Goal: Task Accomplishment & Management: Use online tool/utility

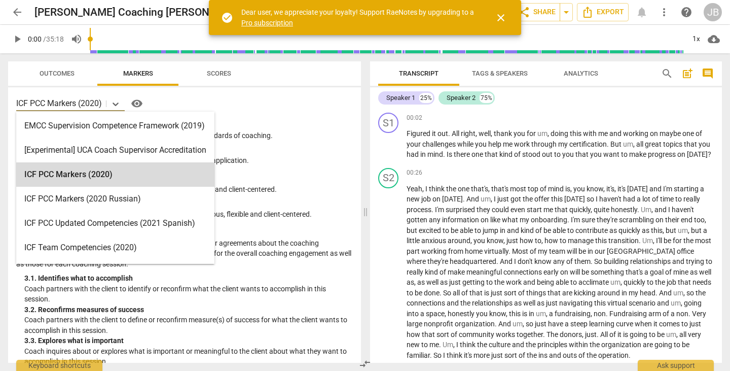
click at [118, 105] on icon at bounding box center [116, 104] width 10 height 10
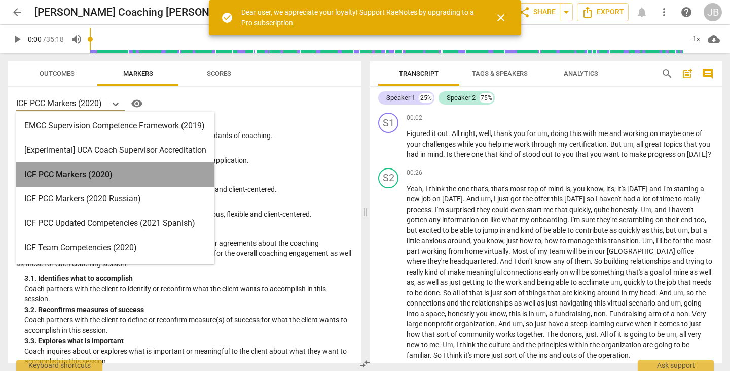
click at [75, 172] on div "ICF PCC Markers (2020)" at bounding box center [115, 174] width 198 height 24
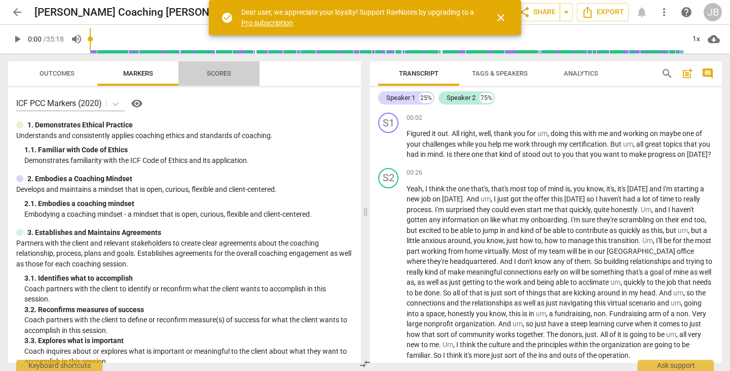
click at [222, 73] on span "Scores" at bounding box center [219, 73] width 24 height 8
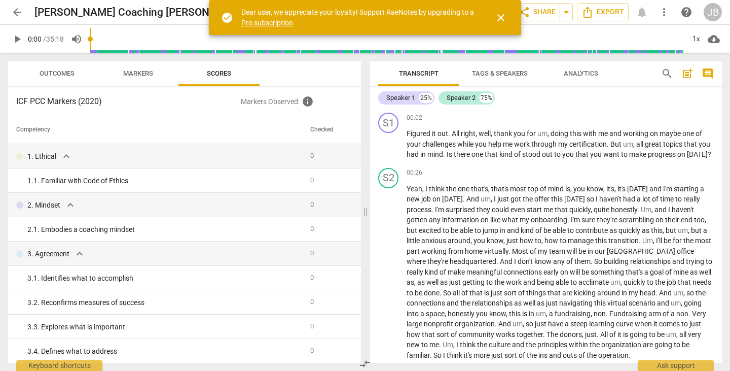
click at [409, 97] on div "Speaker 1" at bounding box center [400, 98] width 29 height 10
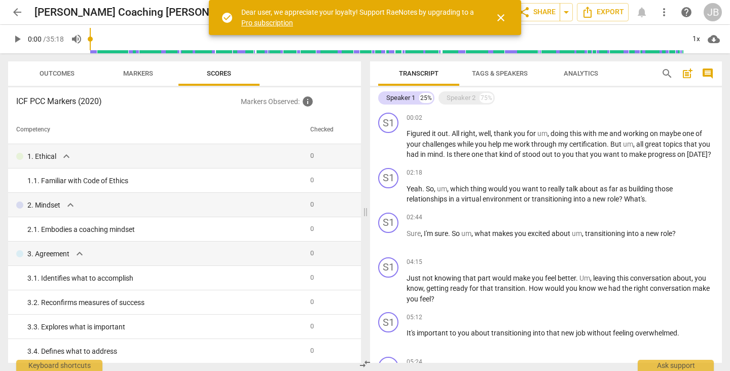
click at [409, 97] on div "Speaker 1" at bounding box center [400, 98] width 29 height 10
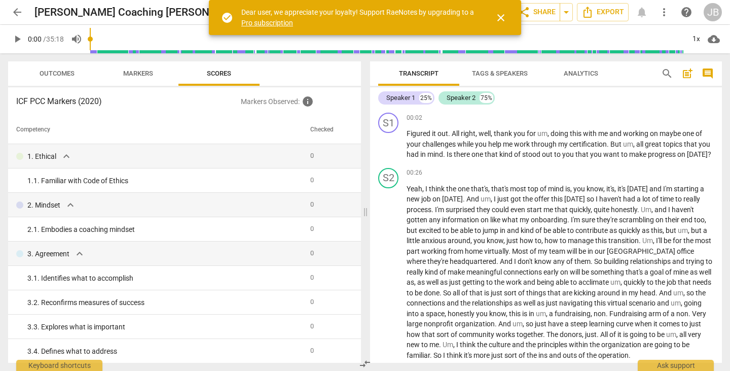
click at [409, 97] on div "Speaker 1" at bounding box center [400, 98] width 29 height 10
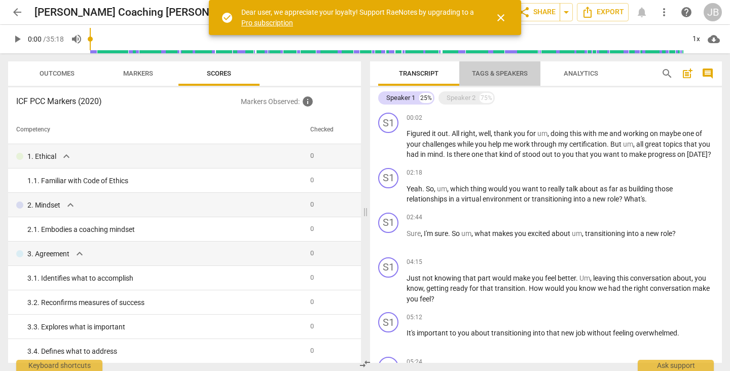
click at [510, 69] on span "Tags & Speakers" at bounding box center [500, 73] width 56 height 8
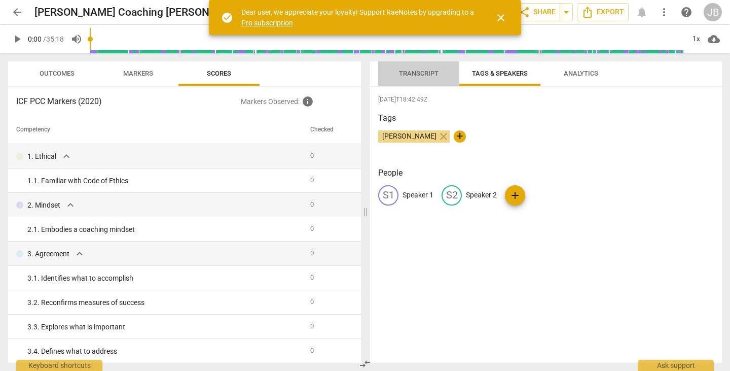
click at [437, 71] on span "Transcript" at bounding box center [419, 73] width 40 height 8
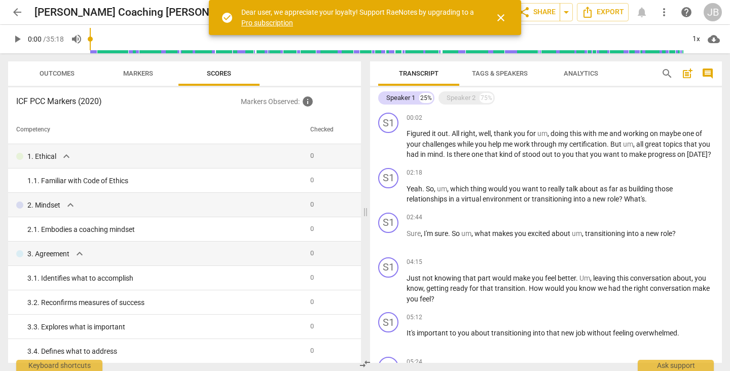
click at [483, 72] on span "Tags & Speakers" at bounding box center [500, 73] width 56 height 8
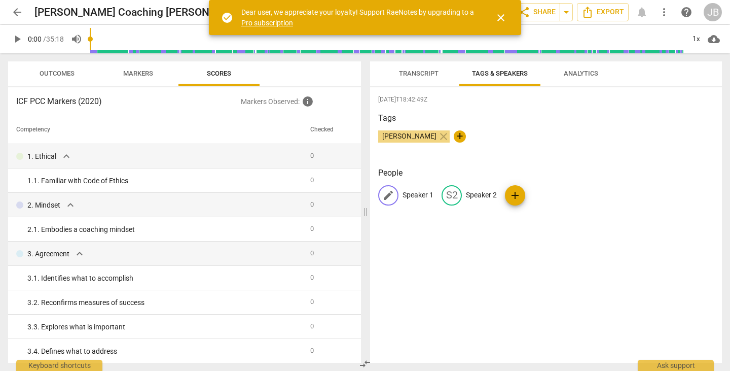
click at [411, 195] on p "Speaker 1" at bounding box center [418, 195] width 31 height 11
type input "[PERSON_NAME]"
click at [543, 195] on p "Speaker 2" at bounding box center [547, 195] width 31 height 11
type input "[PERSON_NAME]"
click at [574, 156] on div "Tags [PERSON_NAME] close +" at bounding box center [546, 135] width 336 height 47
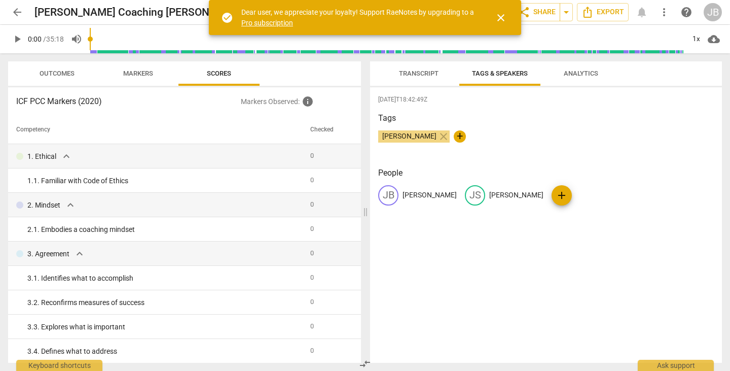
click at [583, 77] on span "Analytics" at bounding box center [581, 73] width 34 height 8
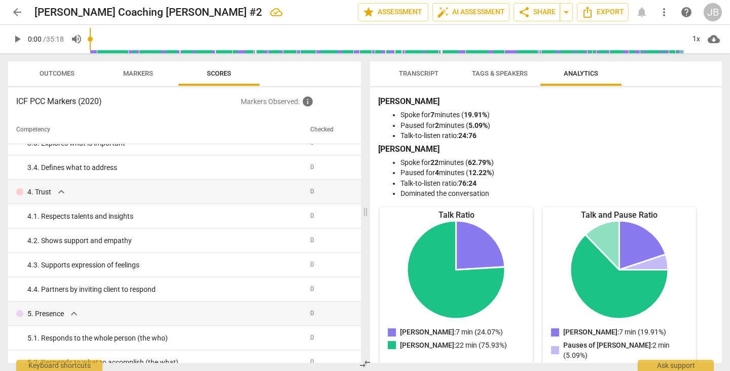
scroll to position [184, 0]
click at [425, 77] on span "Transcript" at bounding box center [419, 73] width 40 height 8
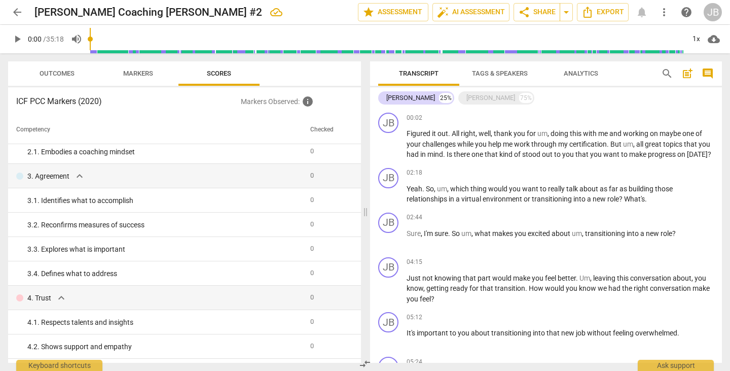
scroll to position [80, 0]
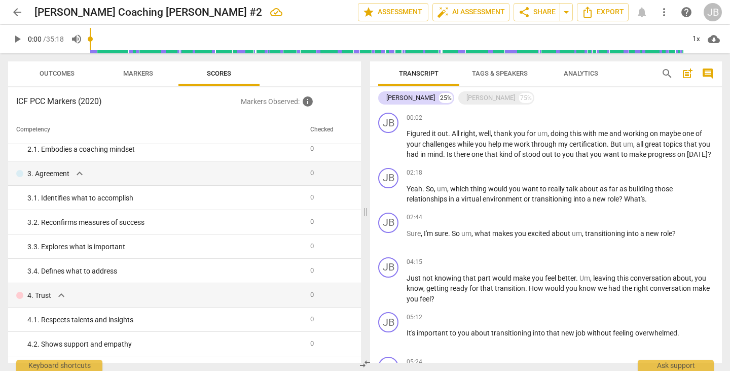
click at [25, 310] on td "4. 1. Respects talents and insights" at bounding box center [157, 319] width 298 height 24
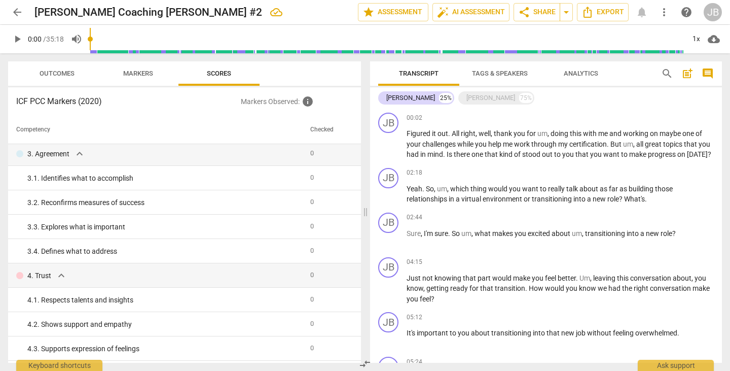
scroll to position [97, 0]
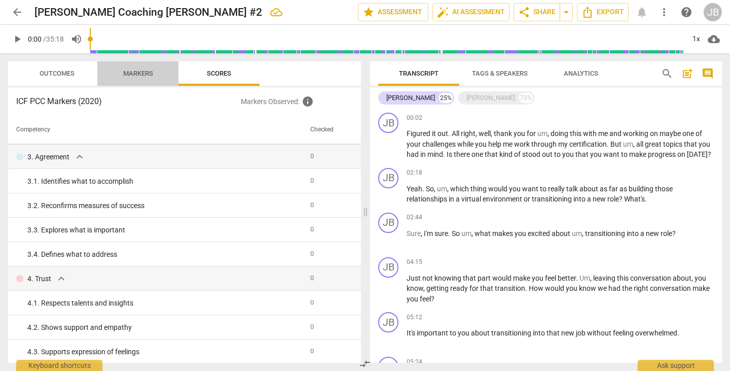
click at [141, 71] on span "Markers" at bounding box center [138, 73] width 30 height 8
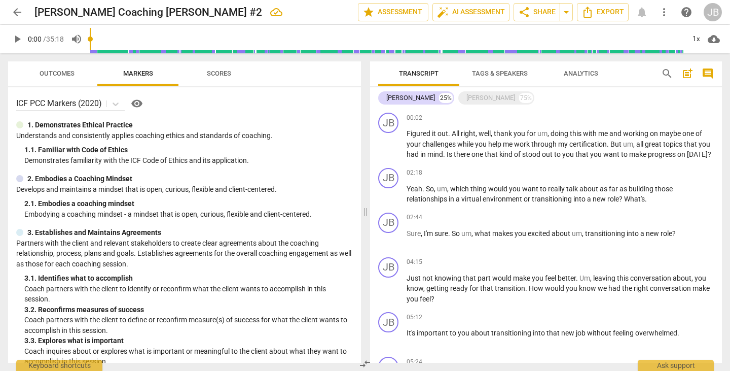
click at [482, 101] on div "[PERSON_NAME]" at bounding box center [490, 98] width 49 height 10
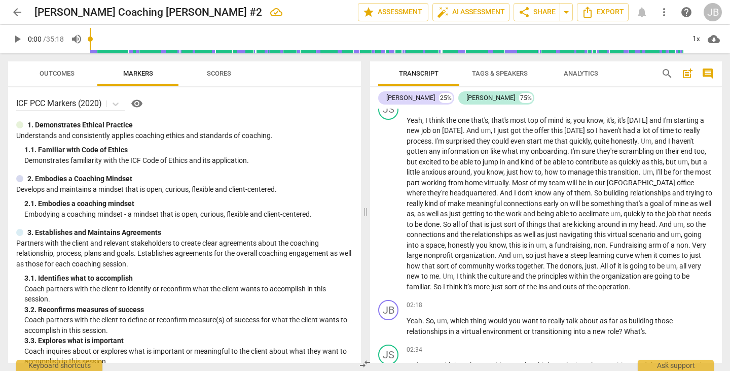
scroll to position [0, 0]
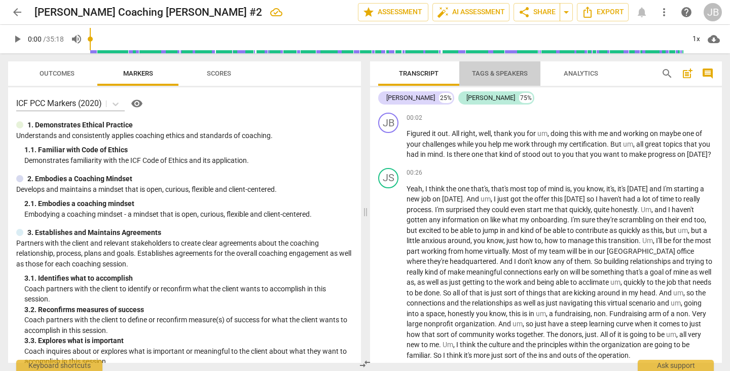
click at [491, 71] on span "Tags & Speakers" at bounding box center [500, 73] width 56 height 8
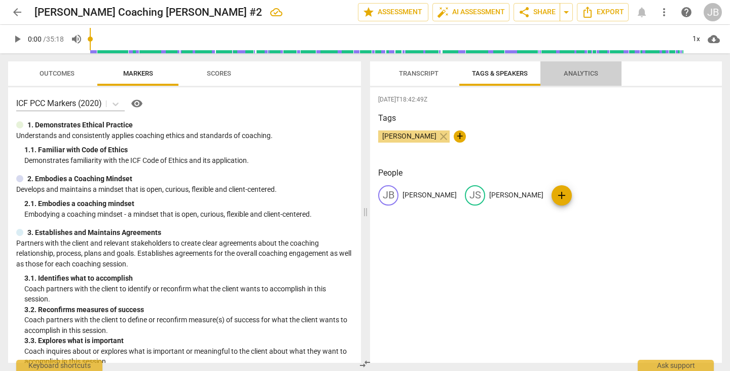
click at [581, 77] on span "Analytics" at bounding box center [581, 73] width 34 height 8
